Goal: Task Accomplishment & Management: Manage account settings

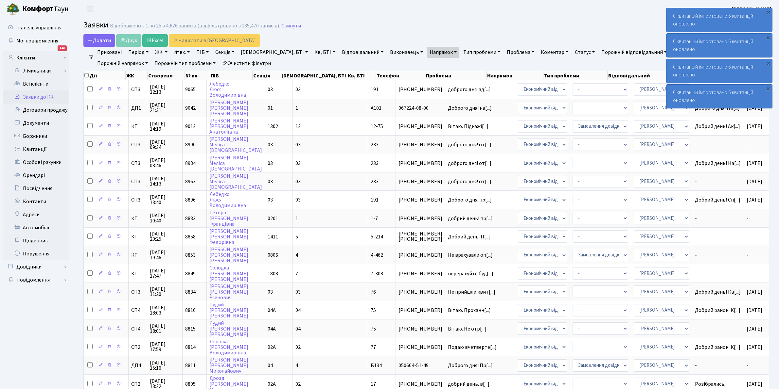
select select "25"
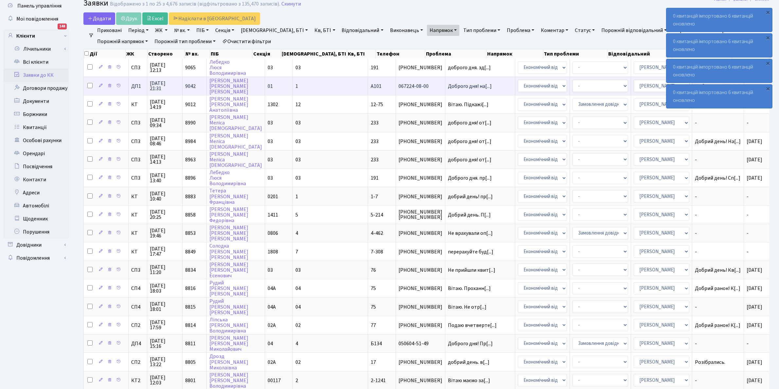
scroll to position [22, 0]
click at [31, 61] on link "Всі клієнти" at bounding box center [35, 62] width 65 height 13
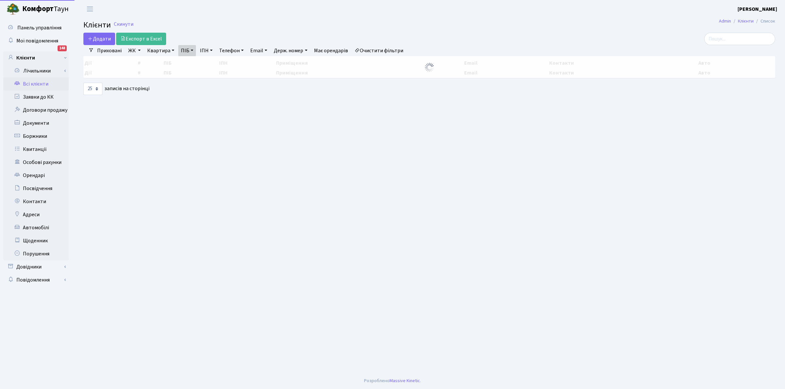
select select "25"
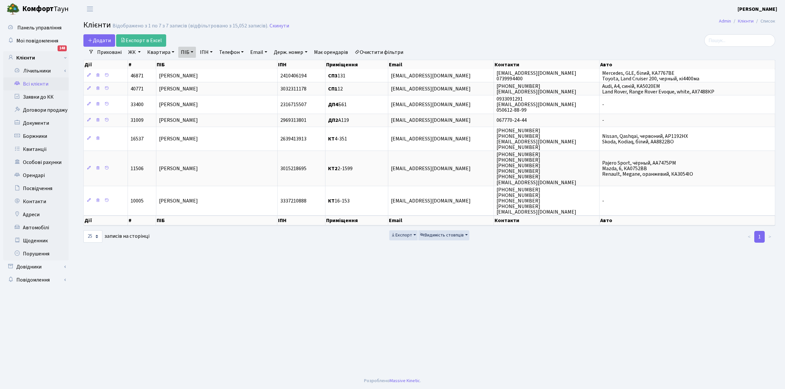
click at [185, 52] on link "ПІБ" at bounding box center [187, 52] width 18 height 11
type input "Ч"
type input "ЛОБАНО"
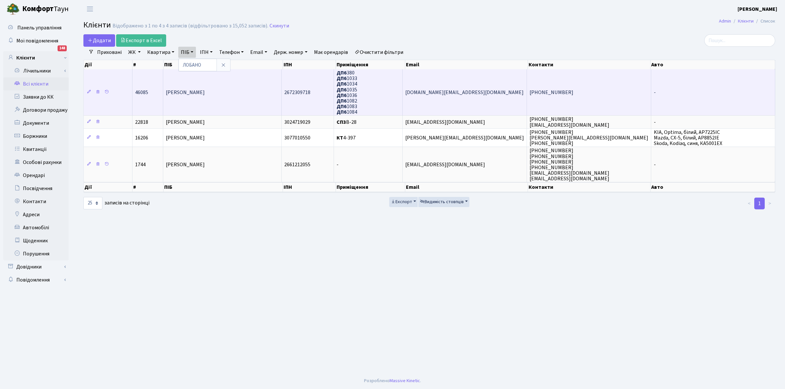
click at [355, 76] on span "ДП6 380 ДП6 1033 ДП6 1034 ДП6 1035 ДП6 1036 ДП6 ДП6 ДП6" at bounding box center [346, 92] width 21 height 46
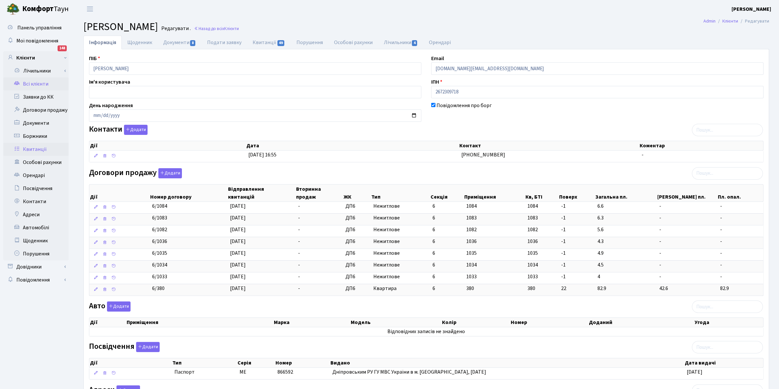
click at [33, 149] on link "Квитанції" at bounding box center [35, 149] width 65 height 13
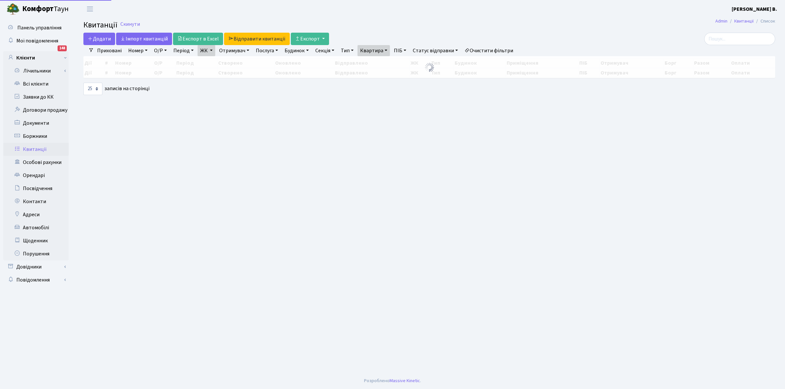
select select "25"
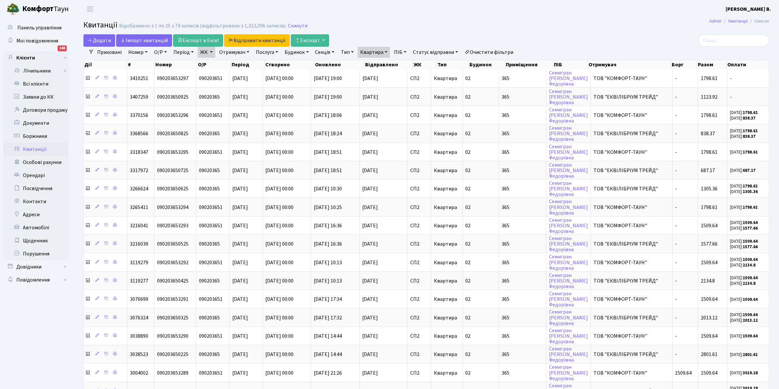
click at [478, 49] on link "Очистити фільтри" at bounding box center [489, 52] width 54 height 11
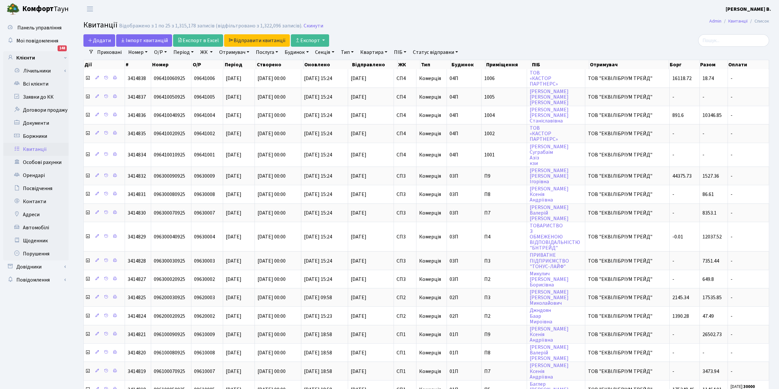
click at [291, 26] on div "Відображено з 1 по 25 з 1,315,178 записів (відфільтровано з 1,322,096 записів)." at bounding box center [210, 26] width 183 height 6
click at [310, 26] on link "Скинути" at bounding box center [313, 26] width 20 height 6
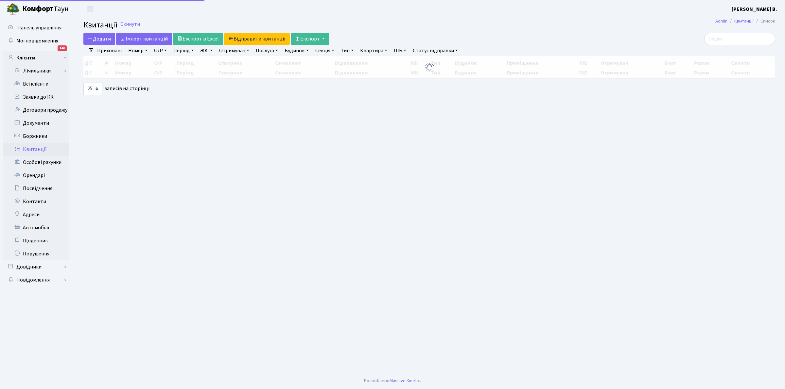
select select "25"
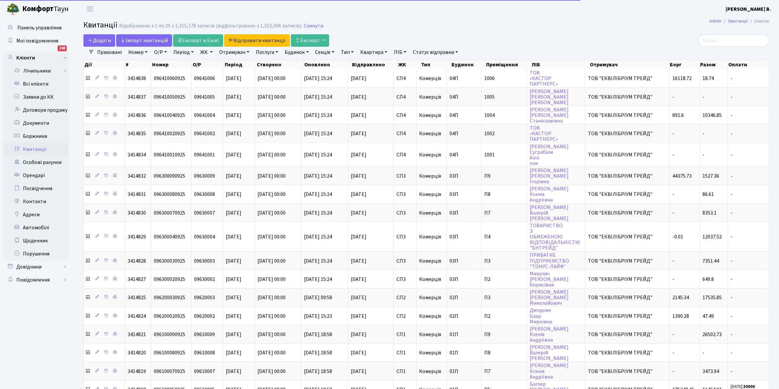
click at [375, 52] on link "Квартира" at bounding box center [373, 52] width 32 height 11
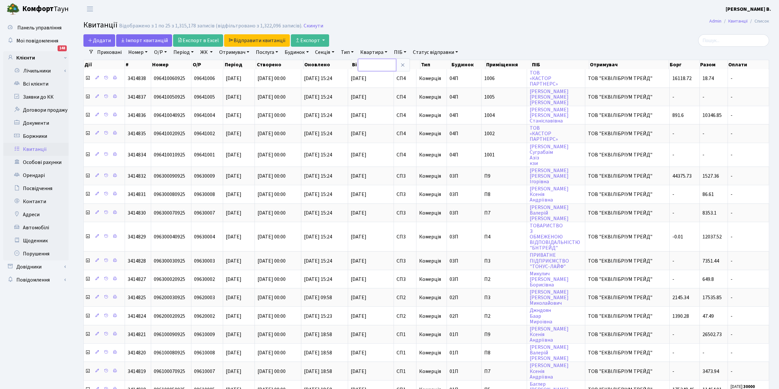
click at [375, 65] on input "text" at bounding box center [377, 65] width 38 height 12
type input "17-111"
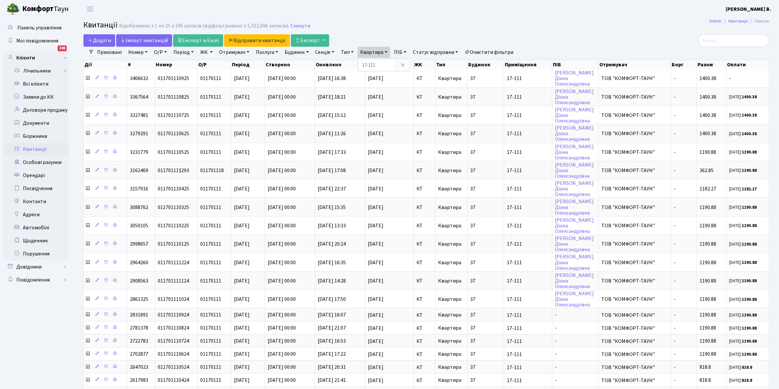
click at [457, 16] on header "Комфорт Таун Клишко І. В. Мій обліковий запис Вийти" at bounding box center [389, 9] width 779 height 18
click at [242, 40] on link "Відправити квитанції" at bounding box center [257, 40] width 66 height 12
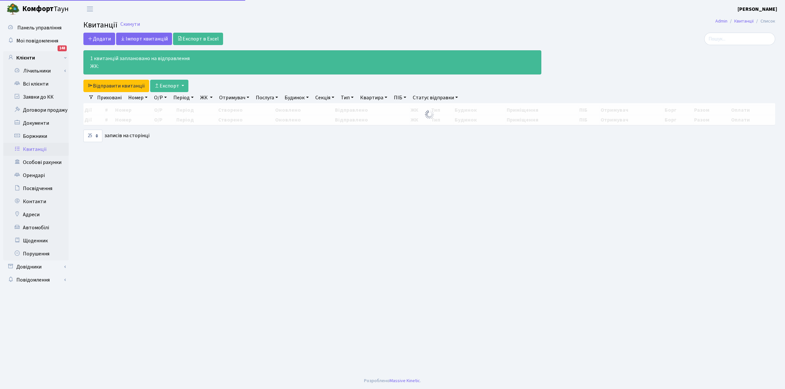
select select "25"
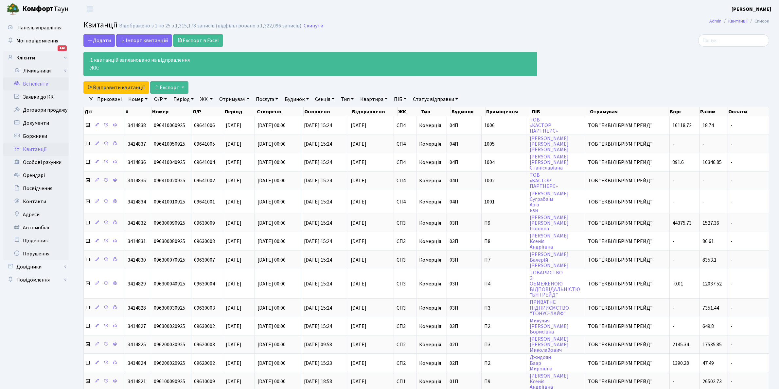
click at [36, 84] on link "Всі клієнти" at bounding box center [35, 84] width 65 height 13
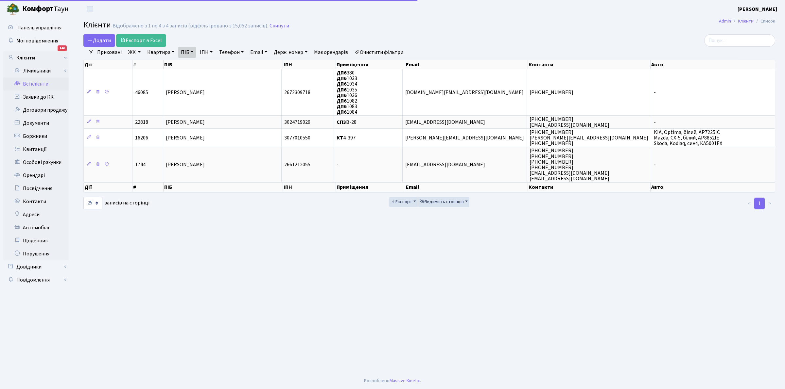
select select "25"
click at [164, 49] on link "Квартира" at bounding box center [161, 52] width 32 height 11
click at [280, 22] on h2 "Клієнти Відображено з 1 по 4 з 4 записів (відфільтровано з 15,052 записів). Ски…" at bounding box center [429, 26] width 692 height 11
click at [275, 25] on link "Скинути" at bounding box center [279, 26] width 20 height 6
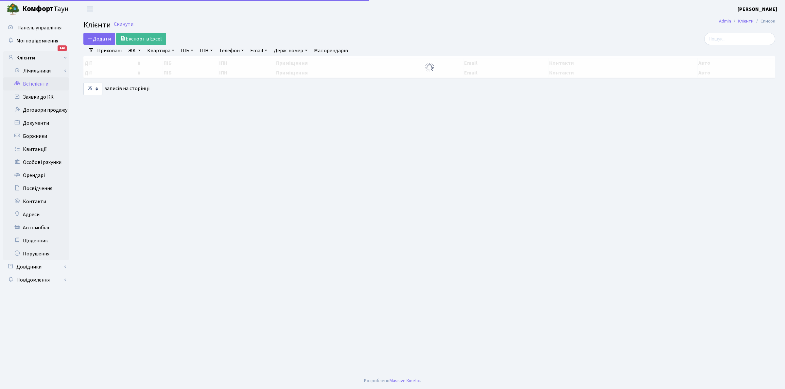
select select "25"
drag, startPoint x: 0, startPoint y: 0, endPoint x: 164, endPoint y: 48, distance: 171.1
click at [159, 47] on link "Квартира" at bounding box center [161, 50] width 32 height 11
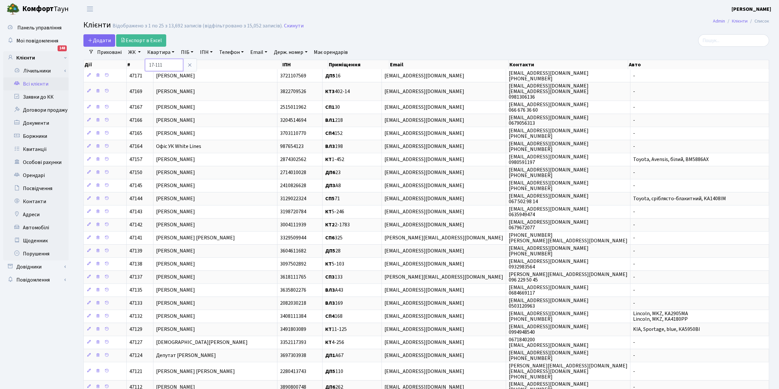
type input "17-111"
